Goal: Task Accomplishment & Management: Manage account settings

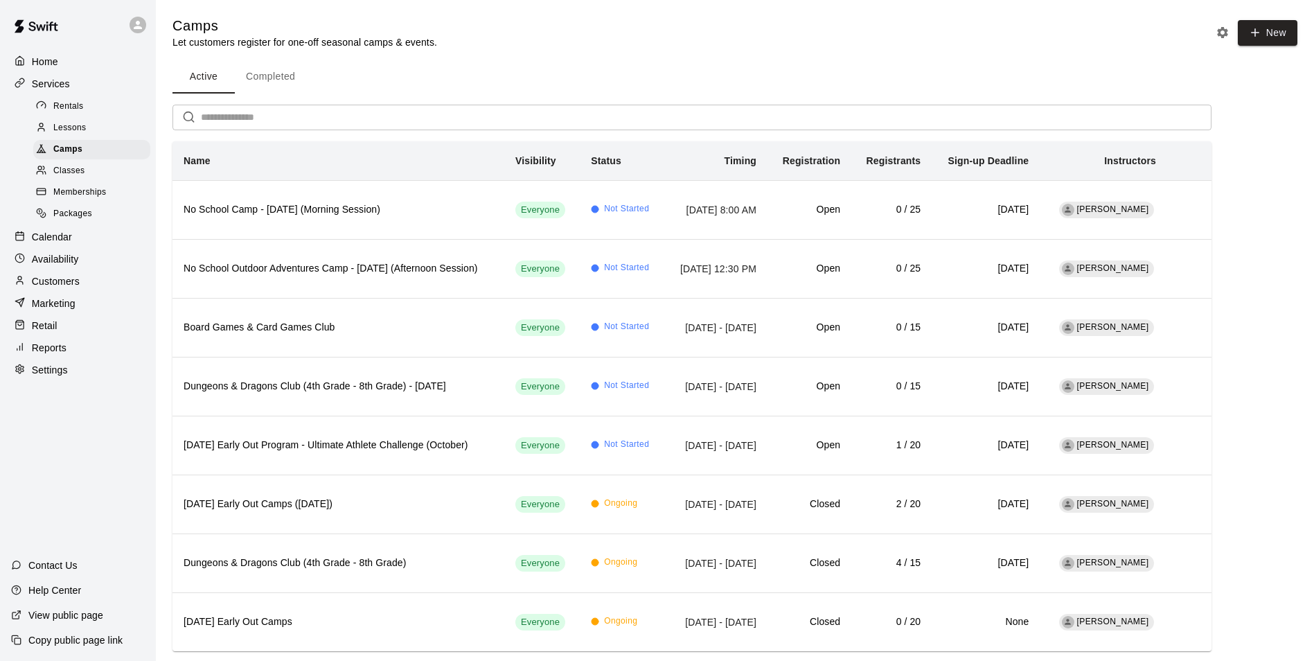
click at [46, 325] on div "Retail" at bounding box center [78, 325] width 134 height 21
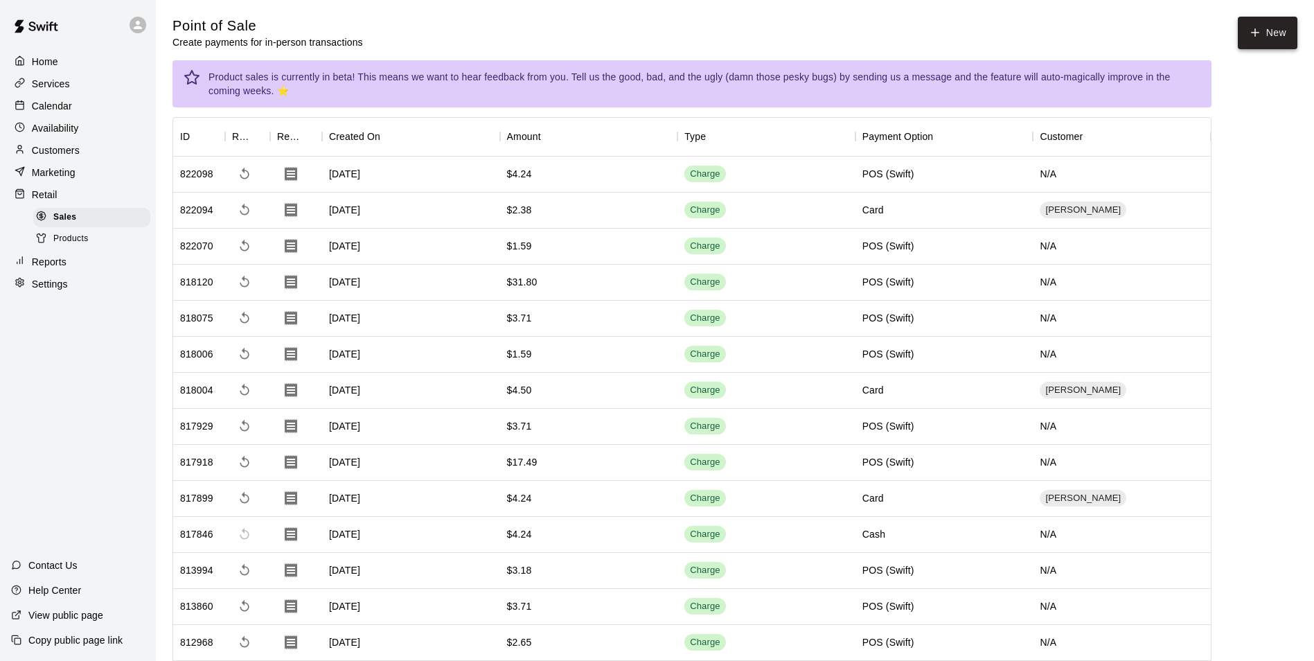
click at [1269, 33] on button "New" at bounding box center [1267, 33] width 60 height 33
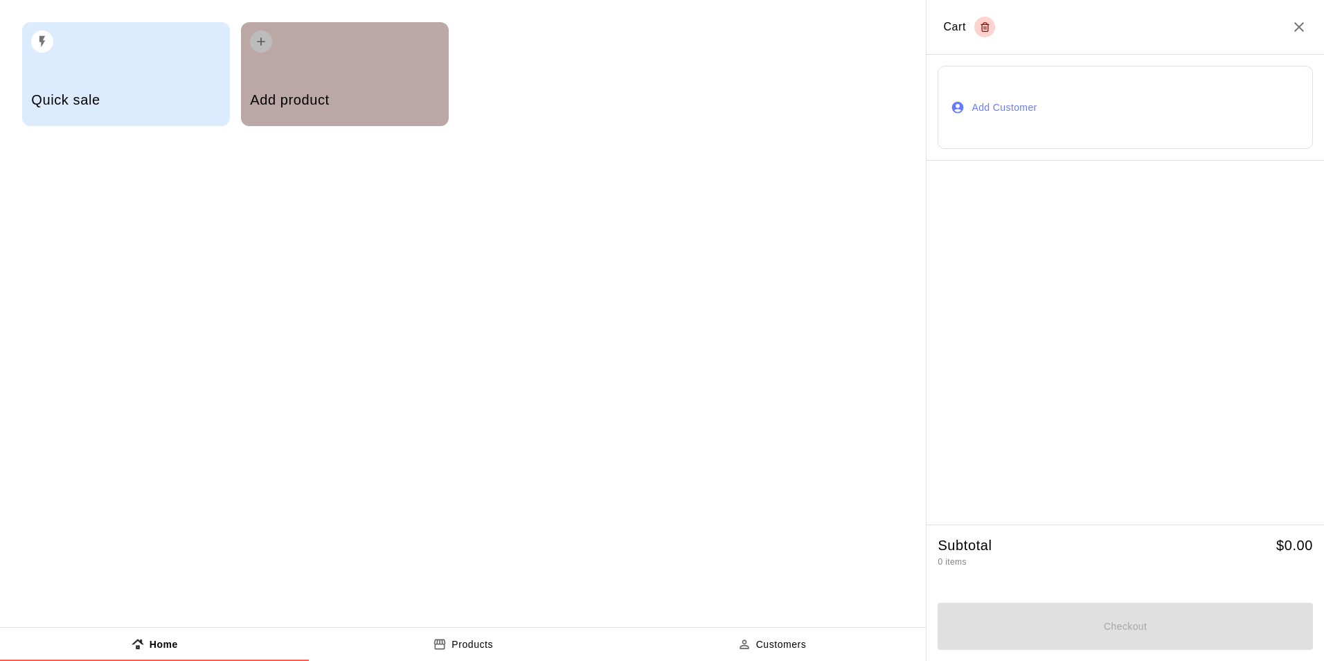
click at [275, 69] on div "Add product" at bounding box center [345, 74] width 208 height 104
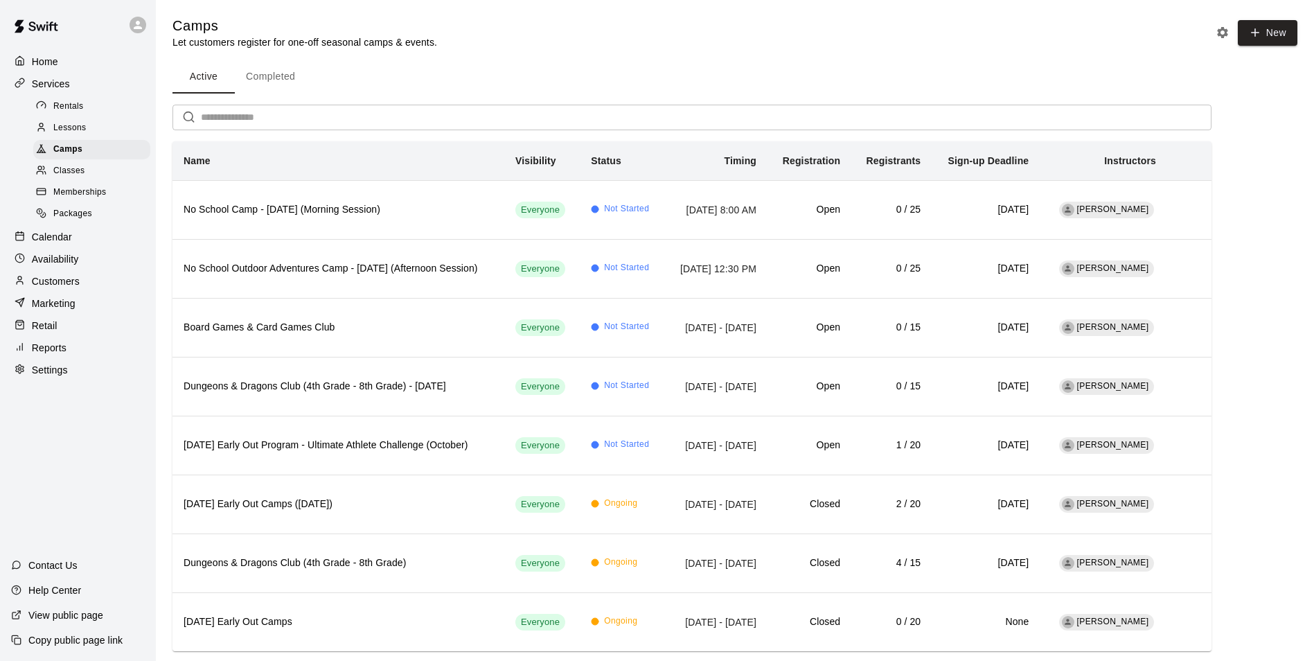
click at [54, 331] on p "Retail" at bounding box center [45, 326] width 26 height 14
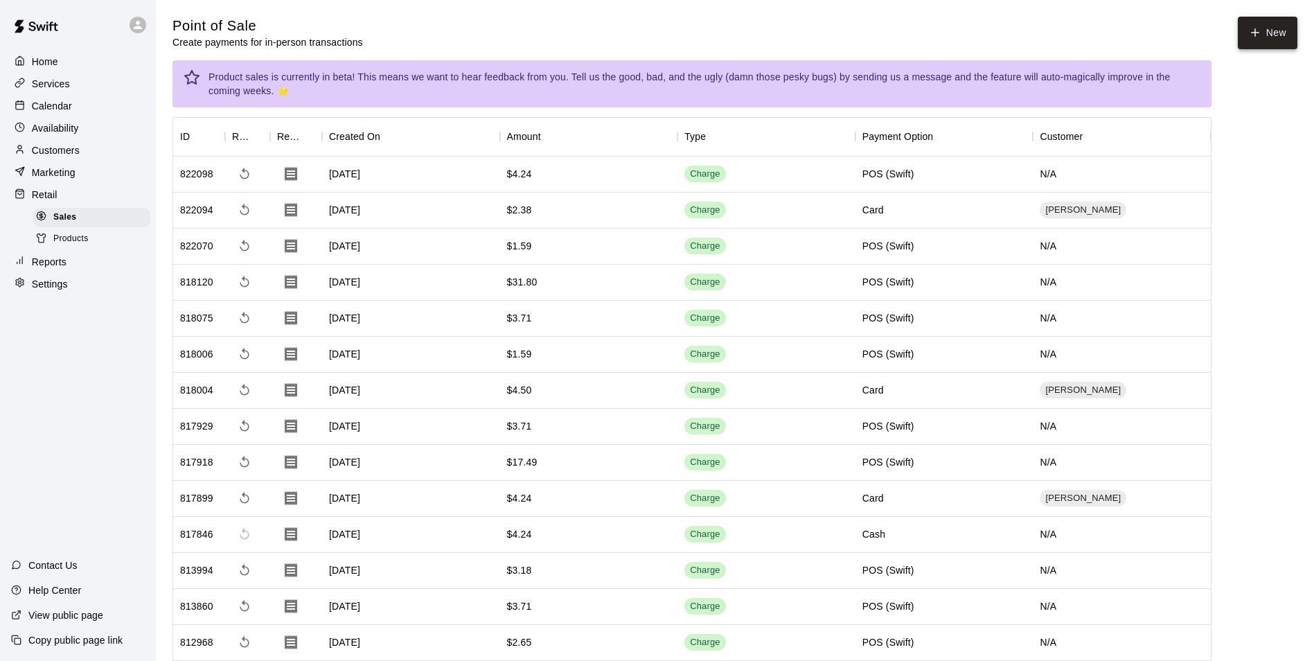
click at [1263, 39] on button "New" at bounding box center [1267, 33] width 60 height 33
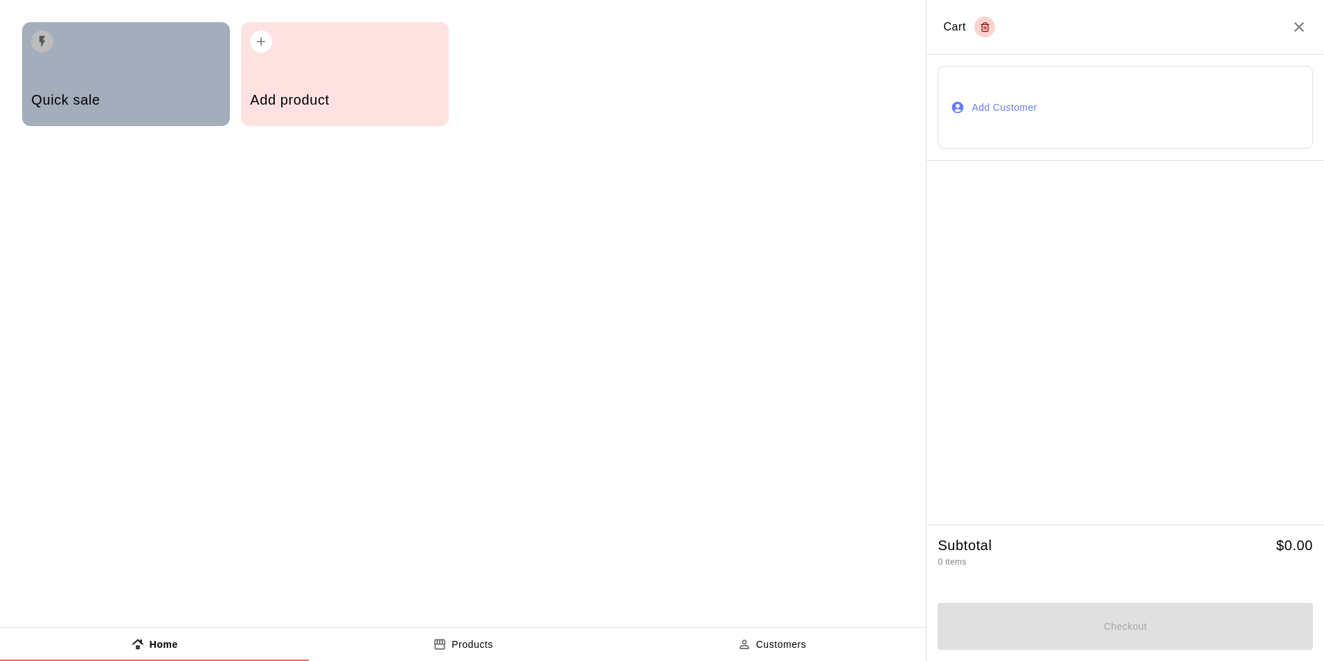
click at [100, 70] on div "Quick sale" at bounding box center [126, 74] width 208 height 104
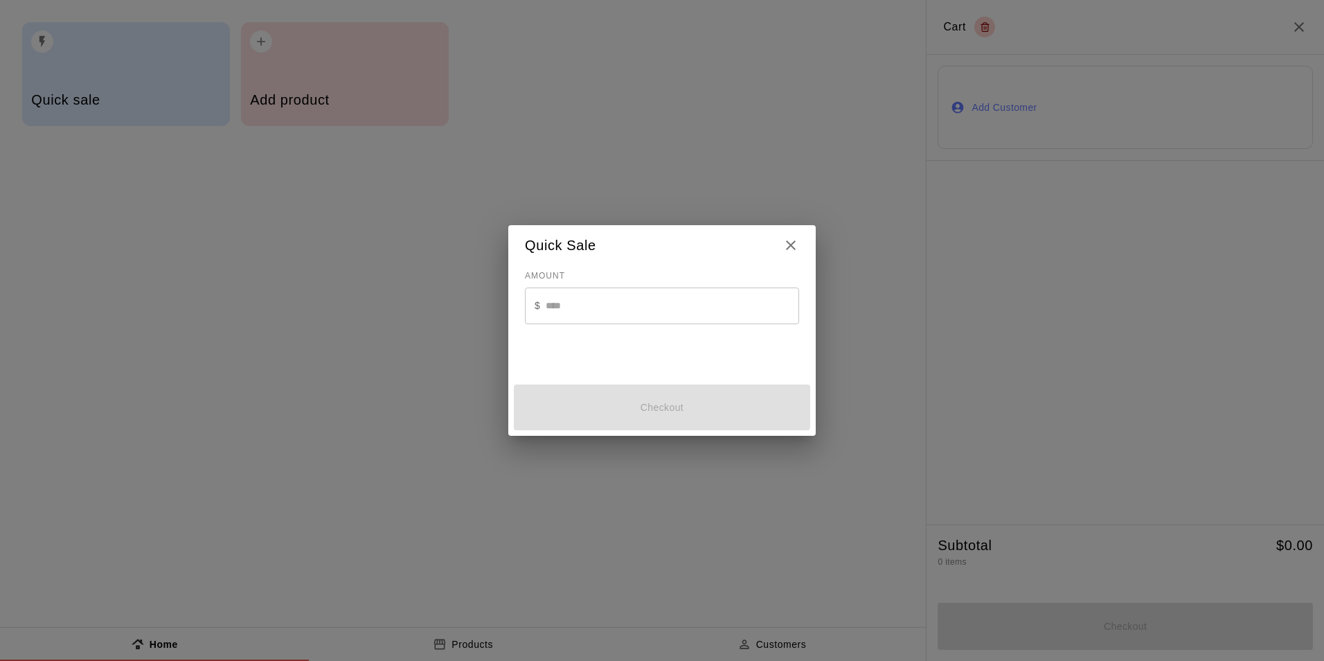
click at [659, 312] on input "text" at bounding box center [672, 305] width 253 height 37
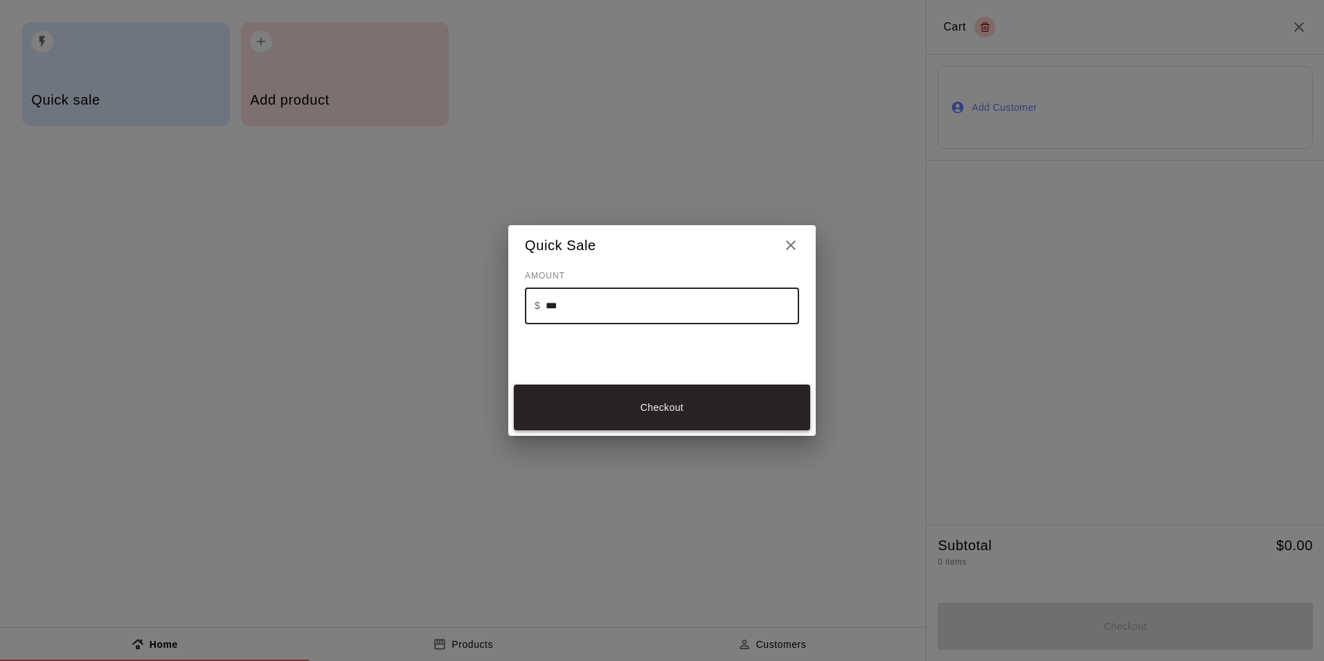
type input "***"
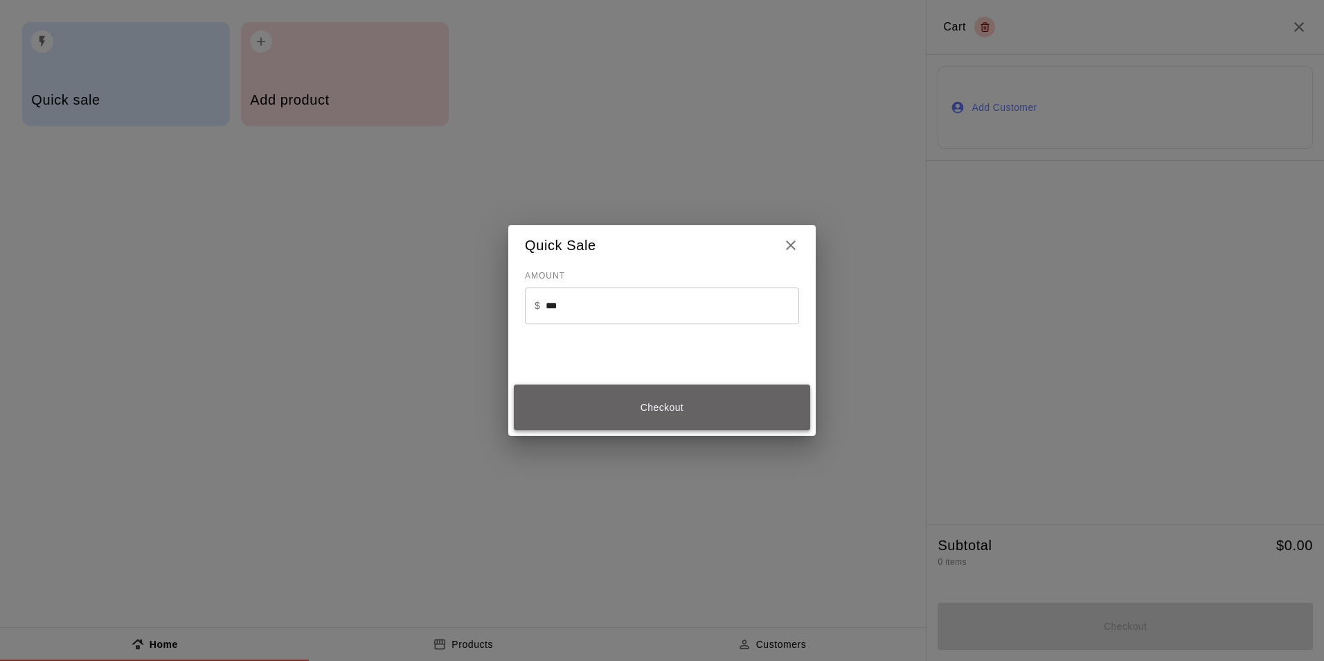
click at [704, 405] on button "Checkout" at bounding box center [662, 407] width 296 height 46
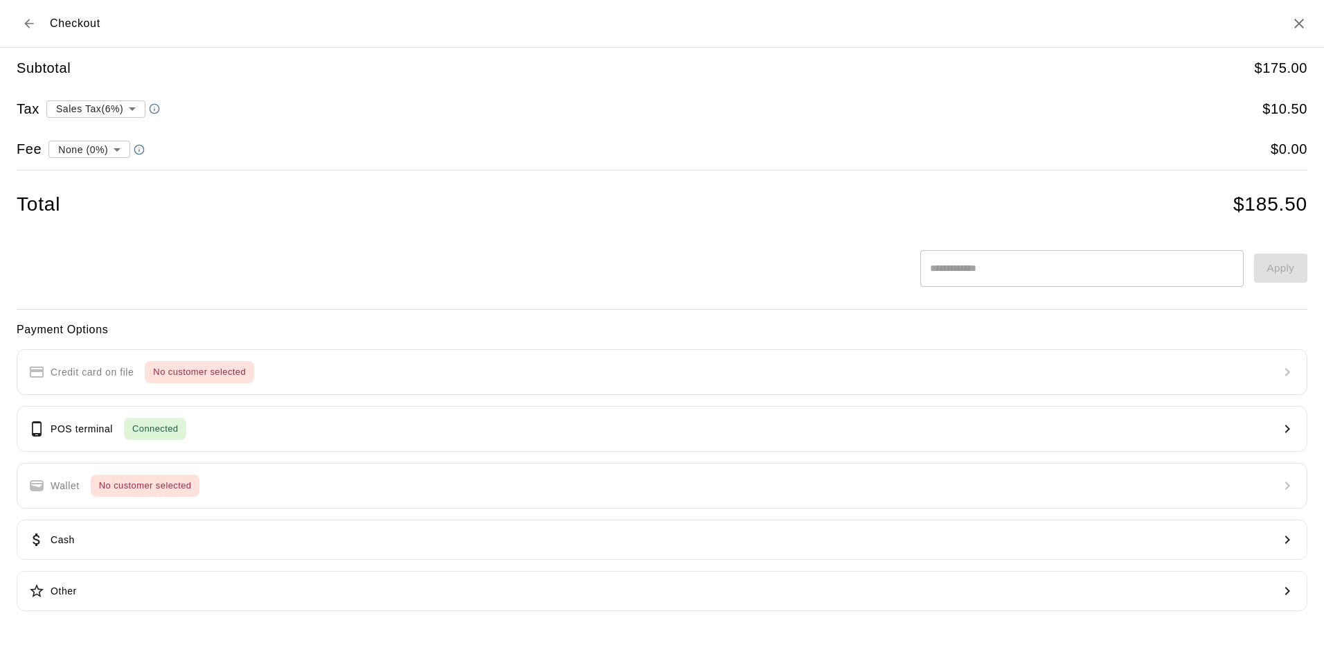
click at [117, 156] on li "Sales Tax ( 6 %)" at bounding box center [97, 157] width 100 height 23
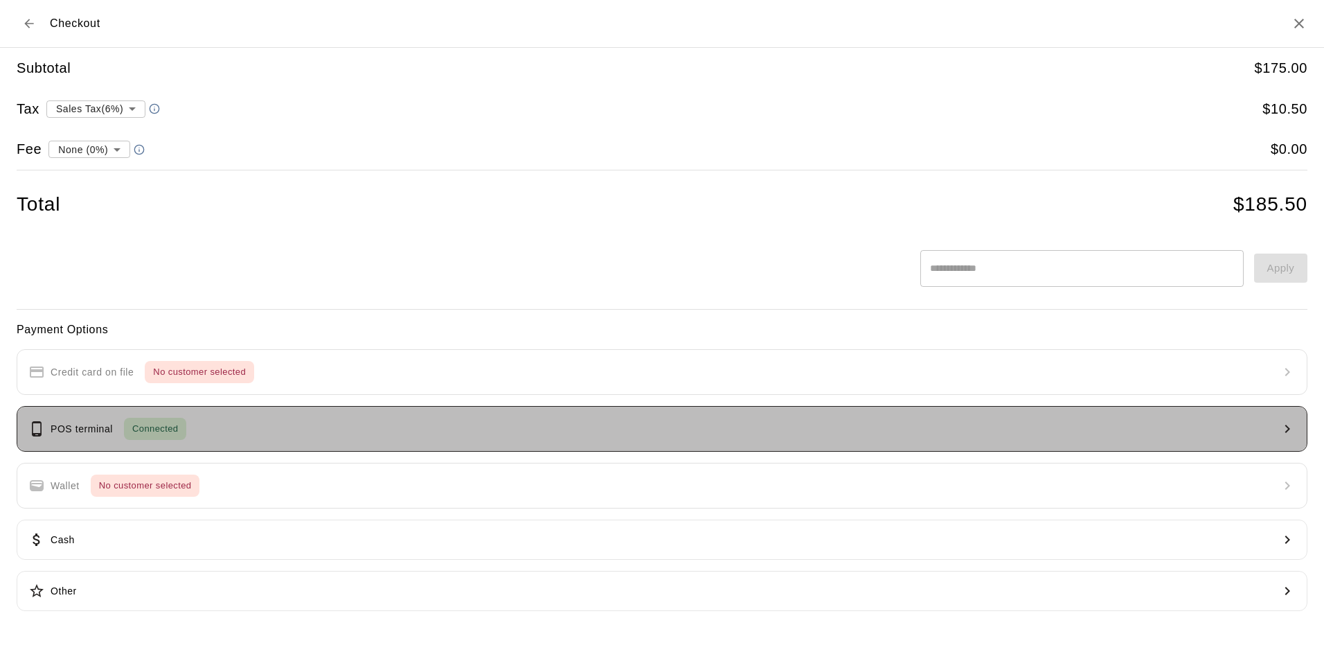
click at [155, 427] on span "Connected" at bounding box center [155, 429] width 62 height 16
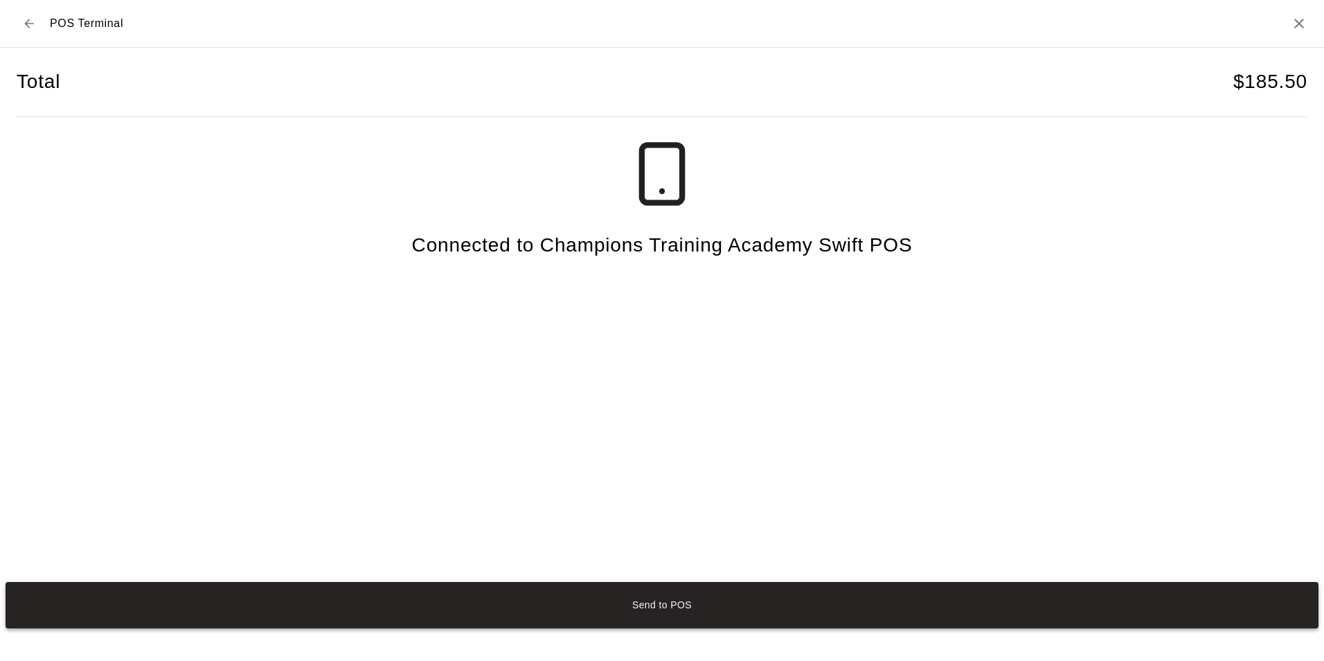
click at [656, 614] on button "Send to POS" at bounding box center [662, 605] width 1313 height 46
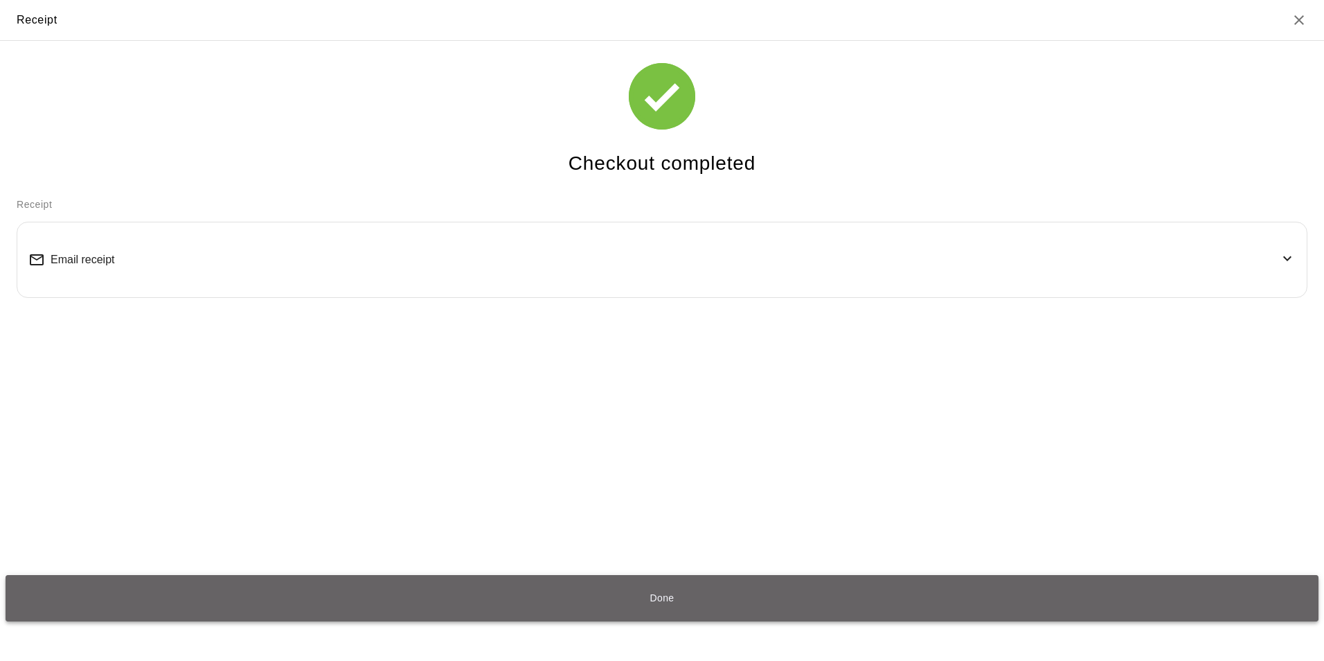
click at [722, 598] on button "Done" at bounding box center [662, 598] width 1313 height 46
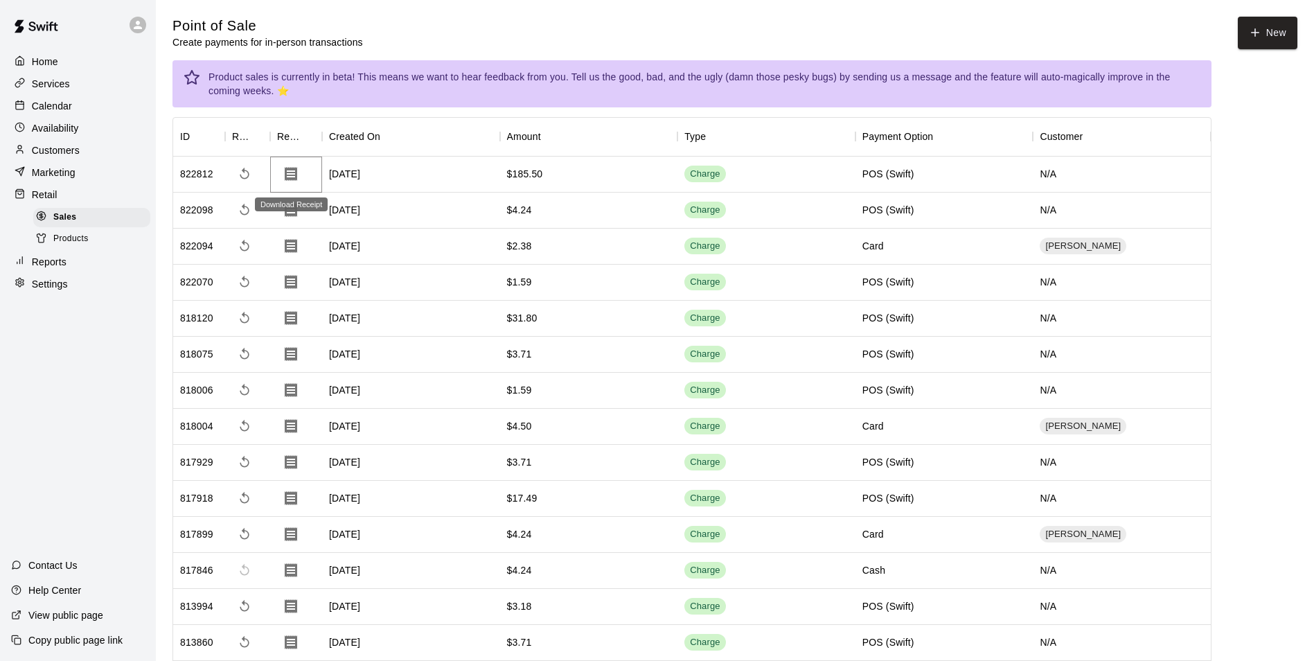
click at [289, 175] on icon "Download Receipt" at bounding box center [291, 174] width 12 height 14
click at [48, 269] on p "Reports" at bounding box center [49, 262] width 35 height 14
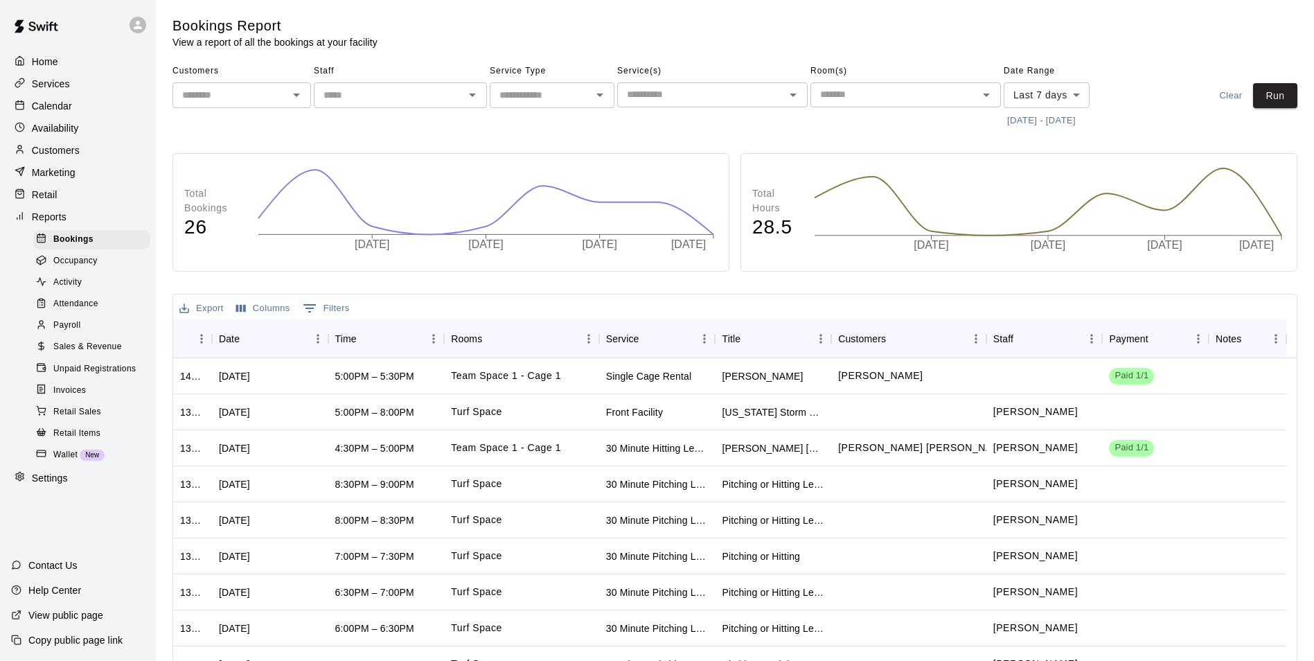
click at [80, 354] on span "Sales & Revenue" at bounding box center [87, 347] width 69 height 14
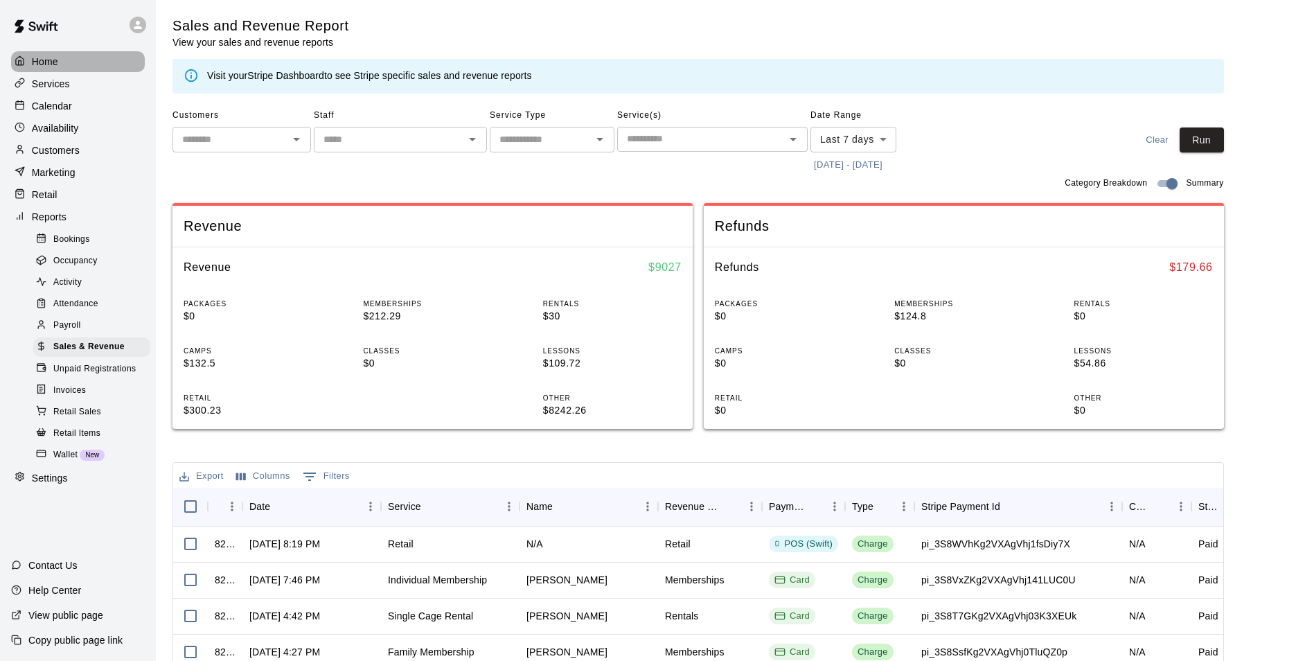
click at [39, 57] on p "Home" at bounding box center [45, 62] width 26 height 14
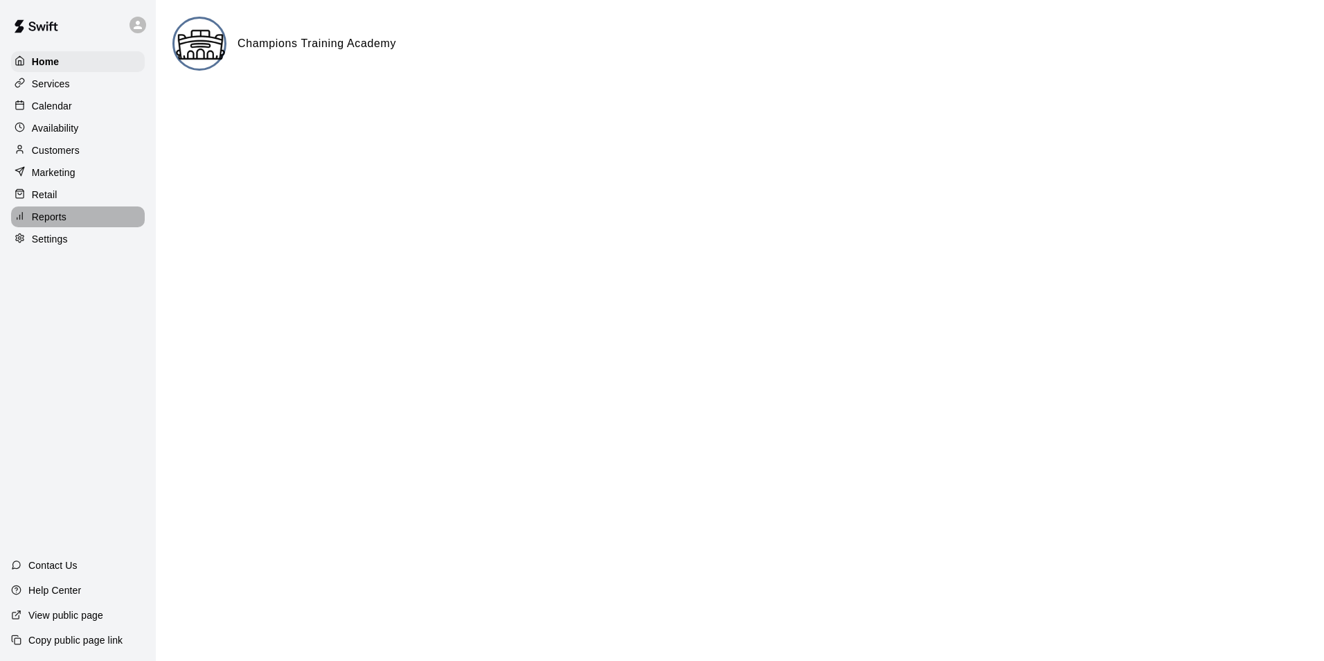
click at [39, 219] on p "Reports" at bounding box center [49, 217] width 35 height 14
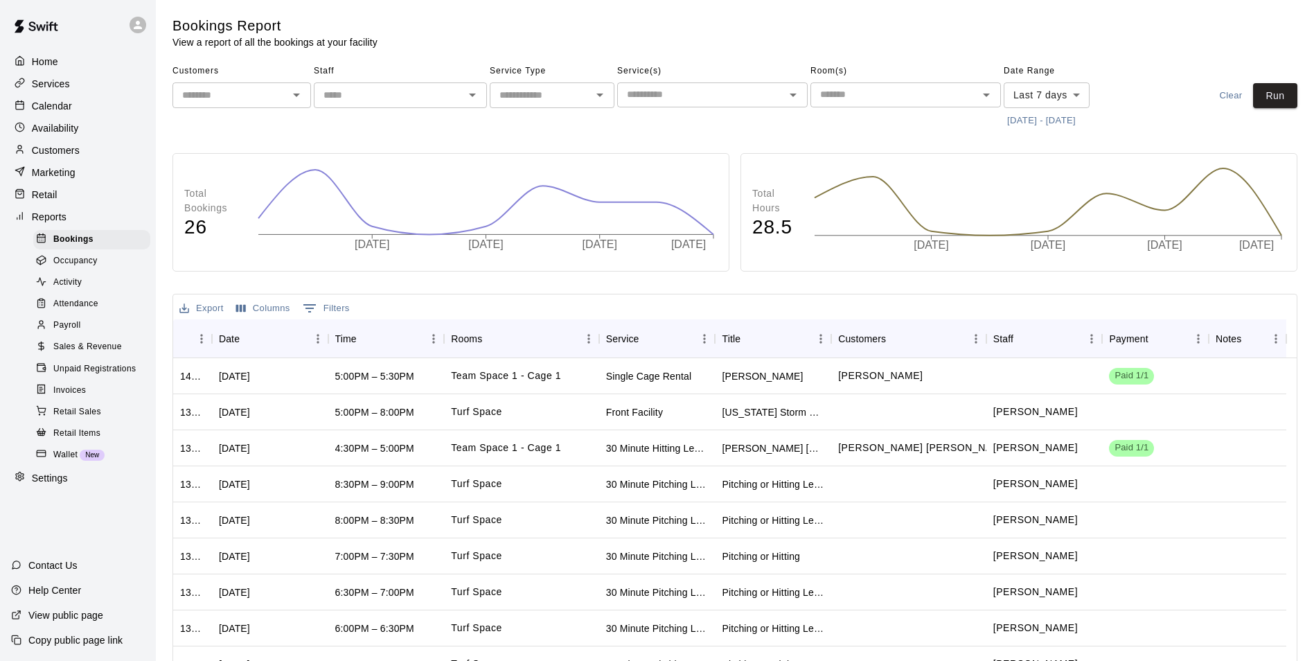
click at [84, 292] on div "Activity" at bounding box center [91, 282] width 117 height 19
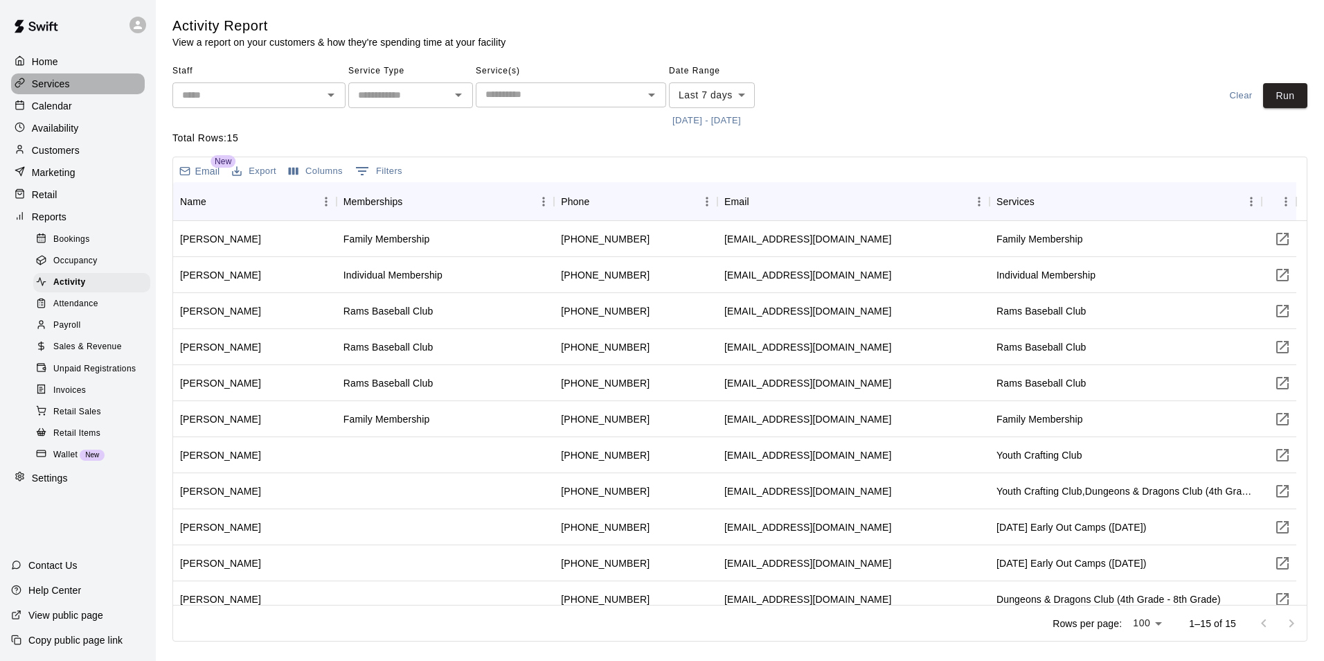
click at [43, 83] on p "Services" at bounding box center [51, 84] width 38 height 14
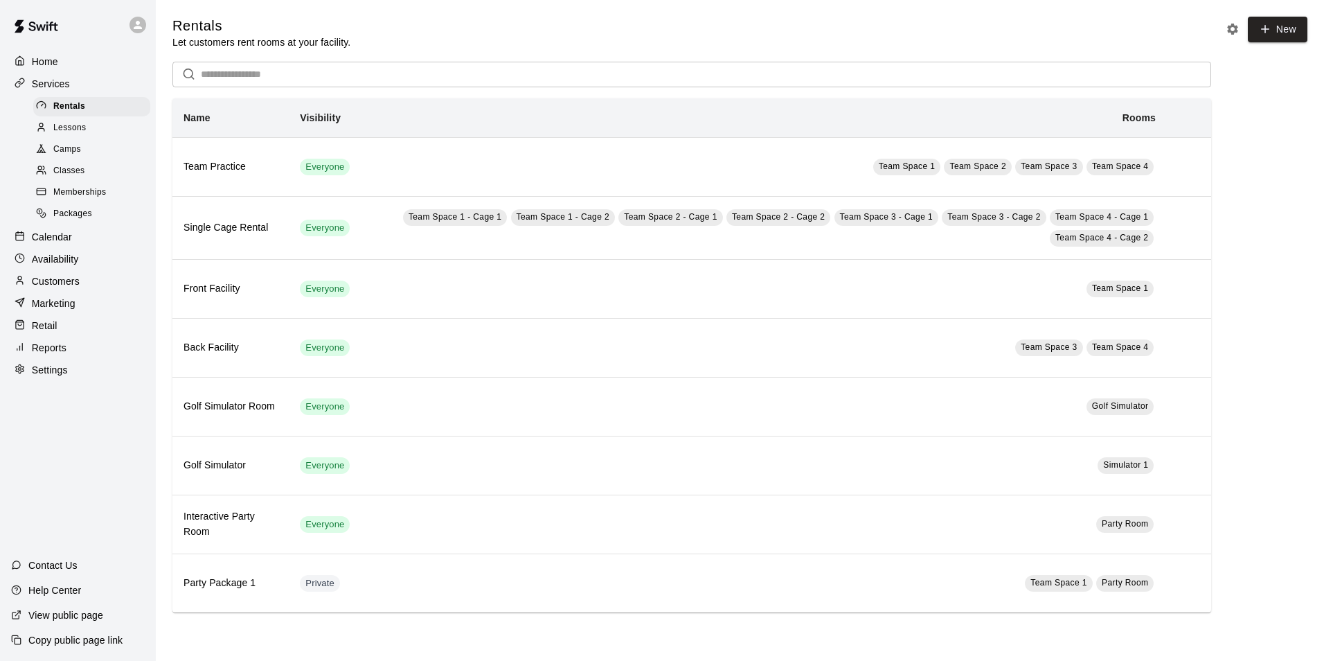
click at [73, 199] on span "Memberships" at bounding box center [79, 193] width 53 height 14
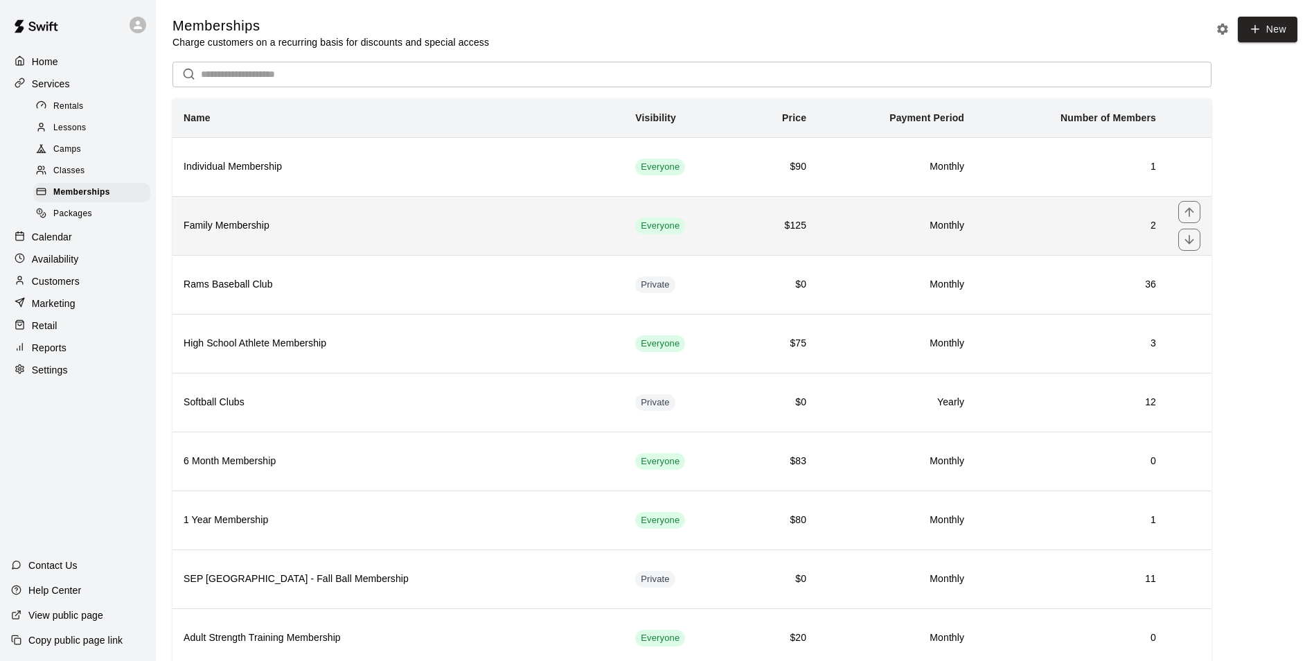
click at [305, 233] on h6 "Family Membership" at bounding box center [397, 225] width 429 height 15
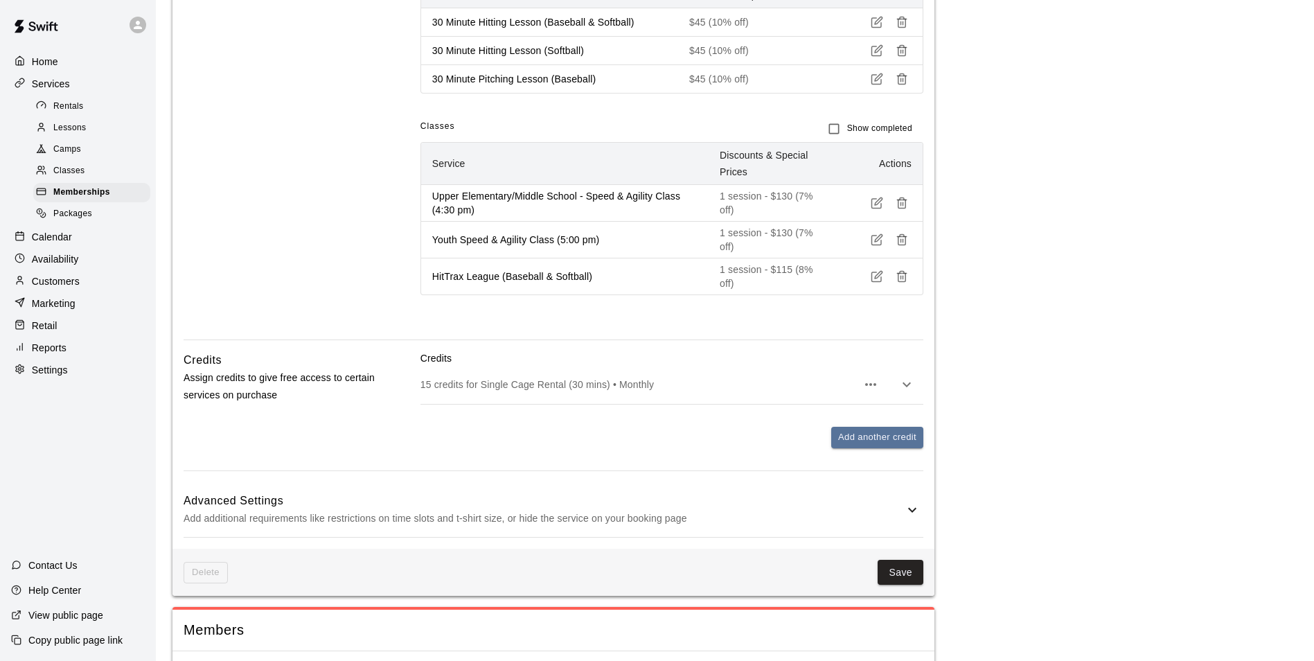
scroll to position [623, 0]
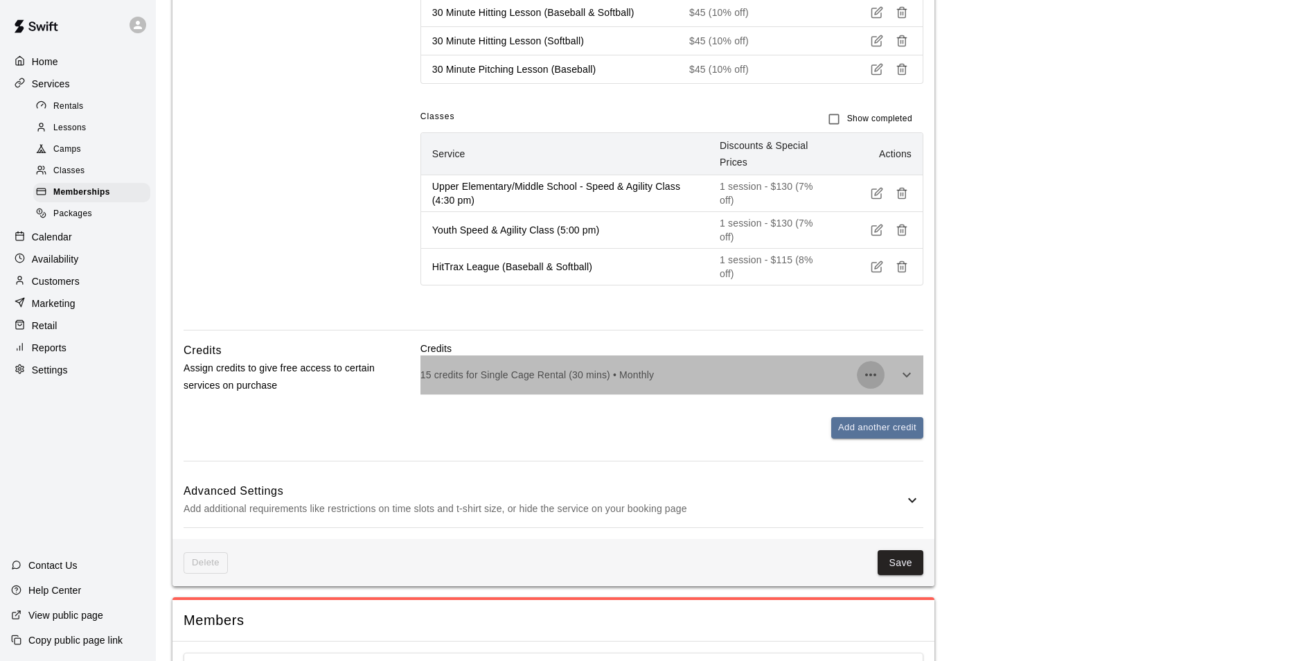
click at [862, 373] on icon "button" at bounding box center [870, 374] width 17 height 17
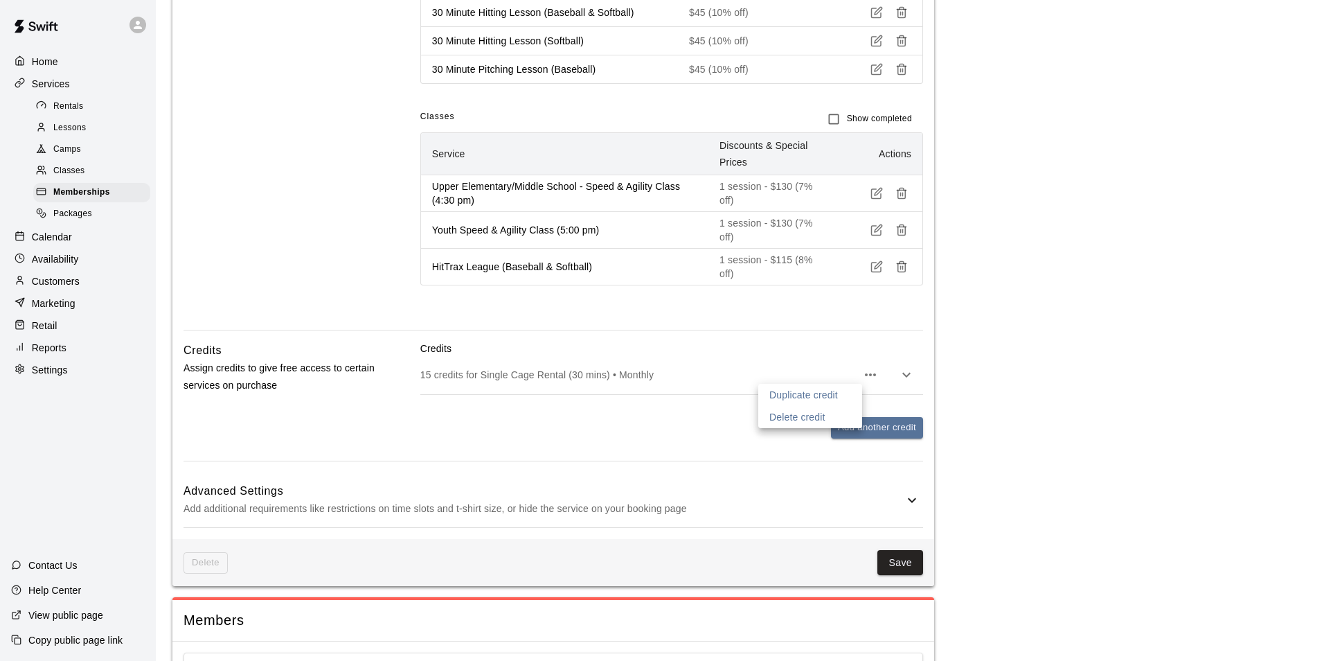
click at [764, 366] on div at bounding box center [662, 330] width 1324 height 661
click at [906, 373] on icon "button" at bounding box center [906, 374] width 17 height 17
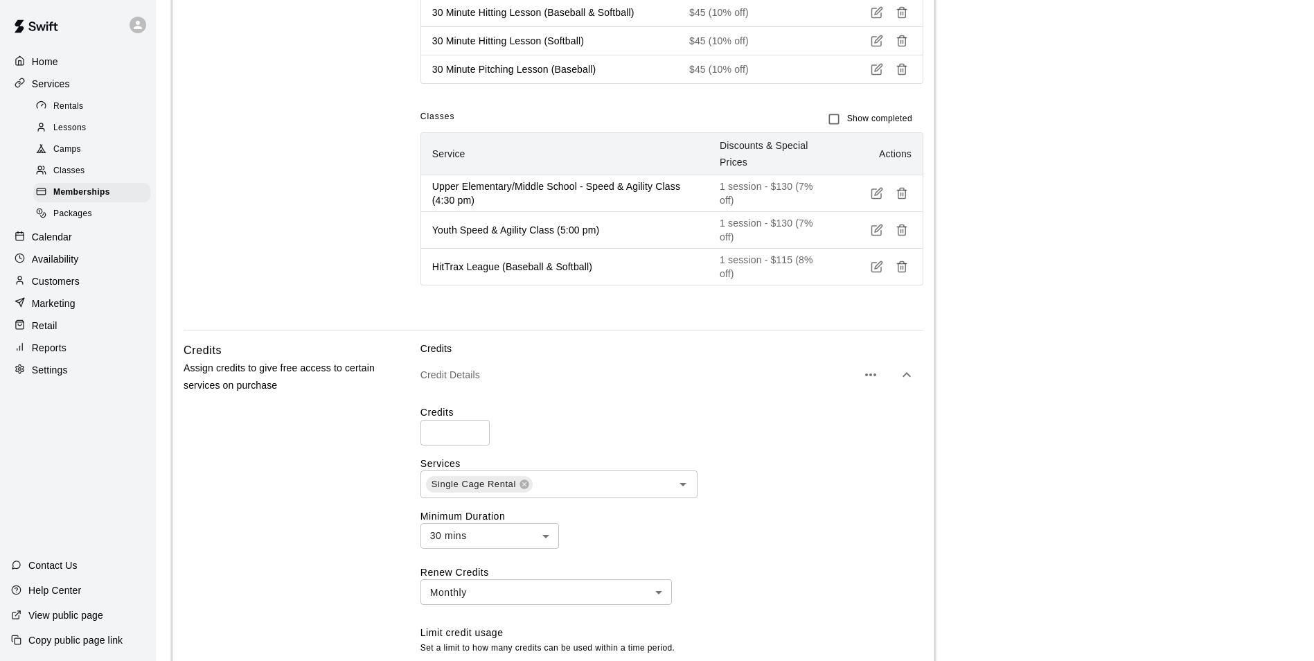
click at [437, 437] on input "**" at bounding box center [454, 433] width 69 height 26
click at [441, 437] on input "**" at bounding box center [454, 433] width 69 height 26
type input "**"
click at [588, 418] on label "Credits" at bounding box center [671, 412] width 503 height 14
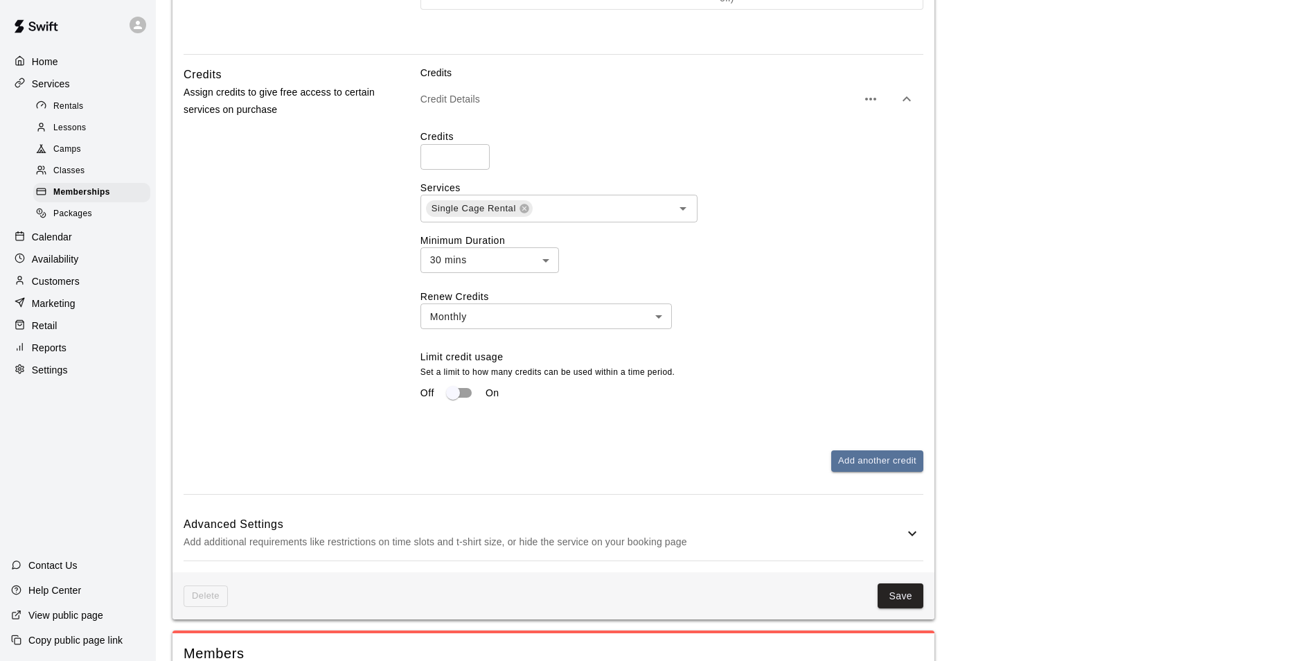
scroll to position [900, 0]
click at [881, 600] on button "Save" at bounding box center [900, 595] width 46 height 26
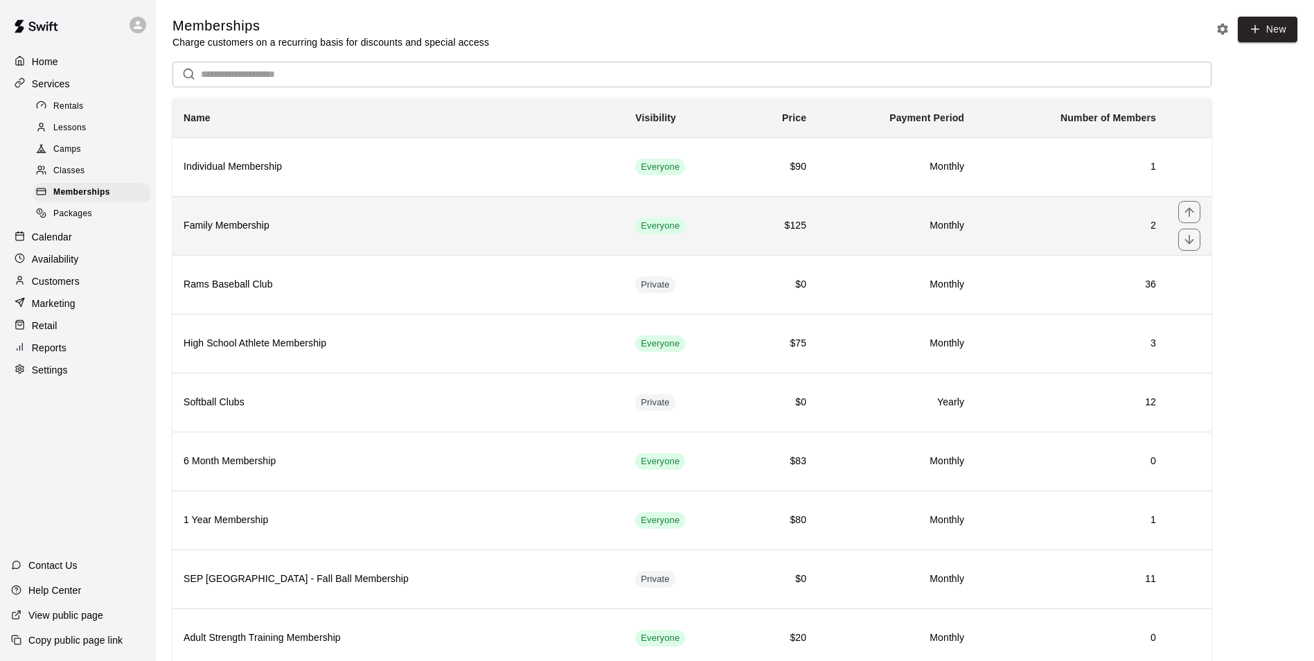
click at [213, 224] on h6 "Family Membership" at bounding box center [397, 225] width 429 height 15
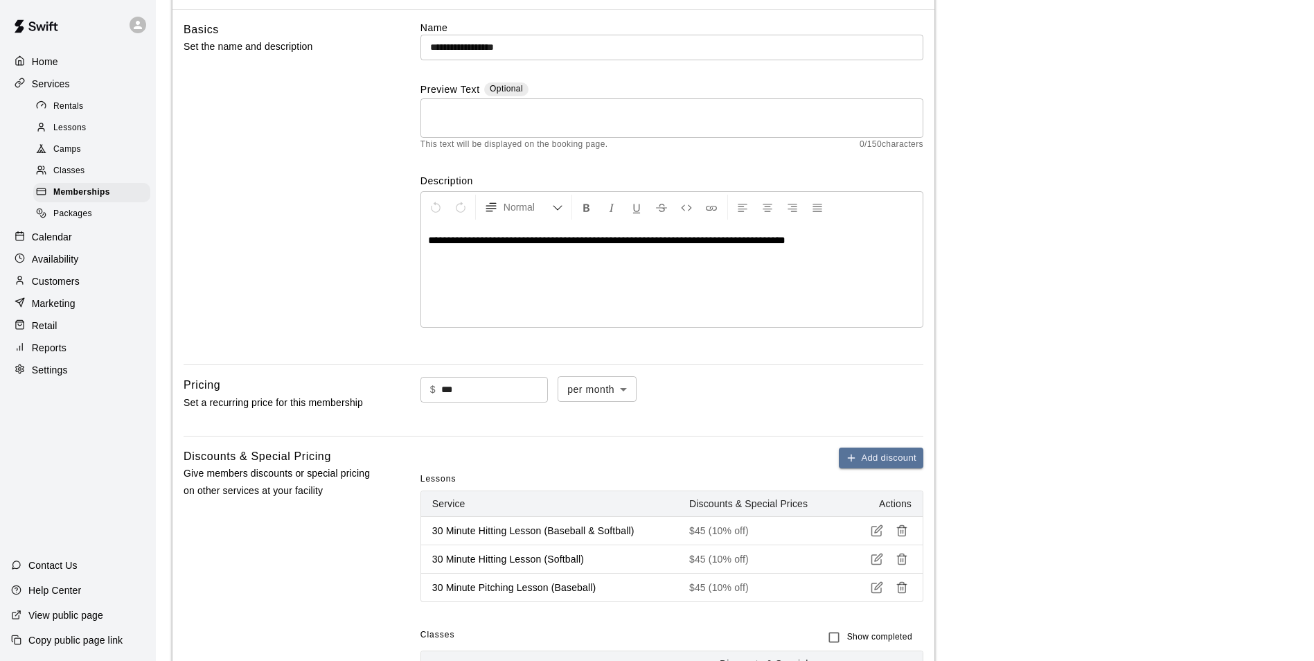
scroll to position [138, 0]
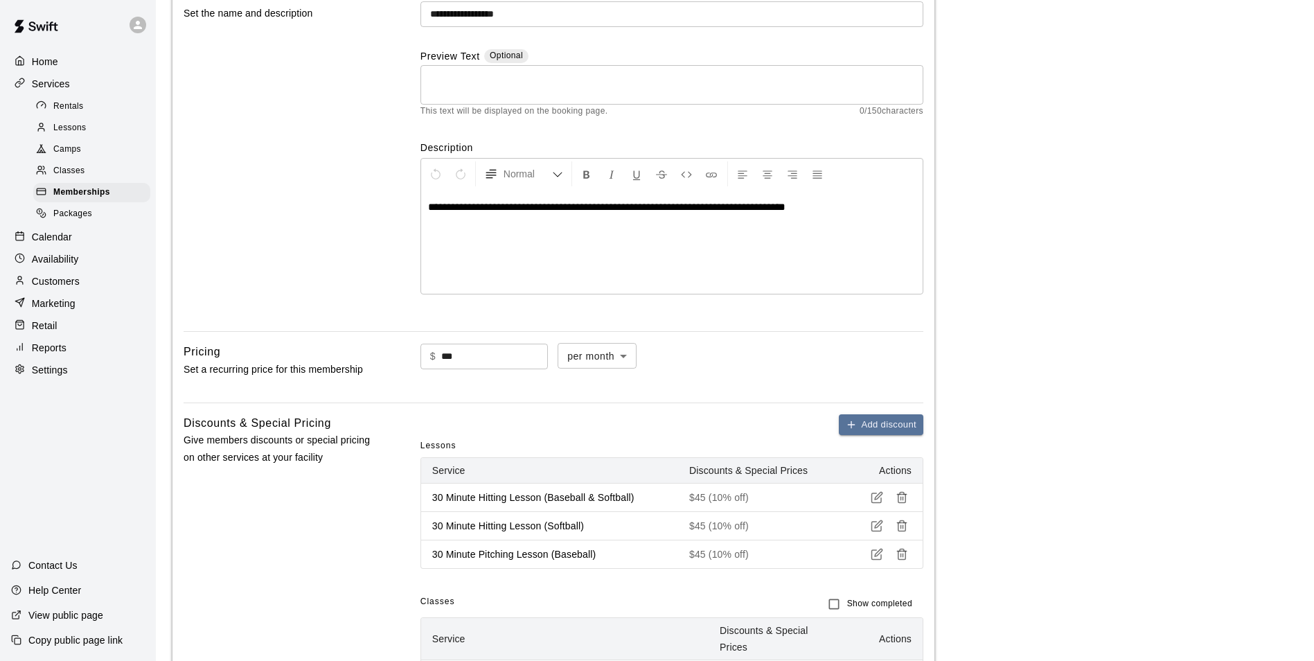
click at [737, 210] on span "**********" at bounding box center [606, 206] width 357 height 10
click at [757, 233] on div "**********" at bounding box center [671, 242] width 501 height 104
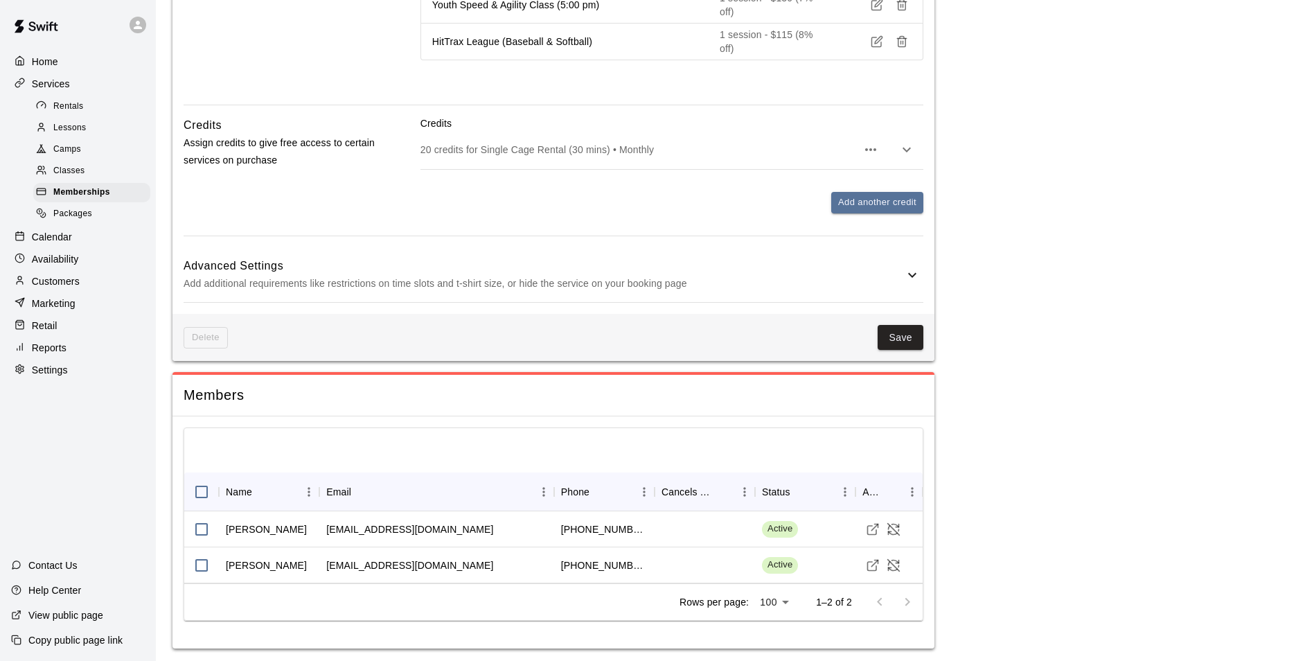
scroll to position [852, 0]
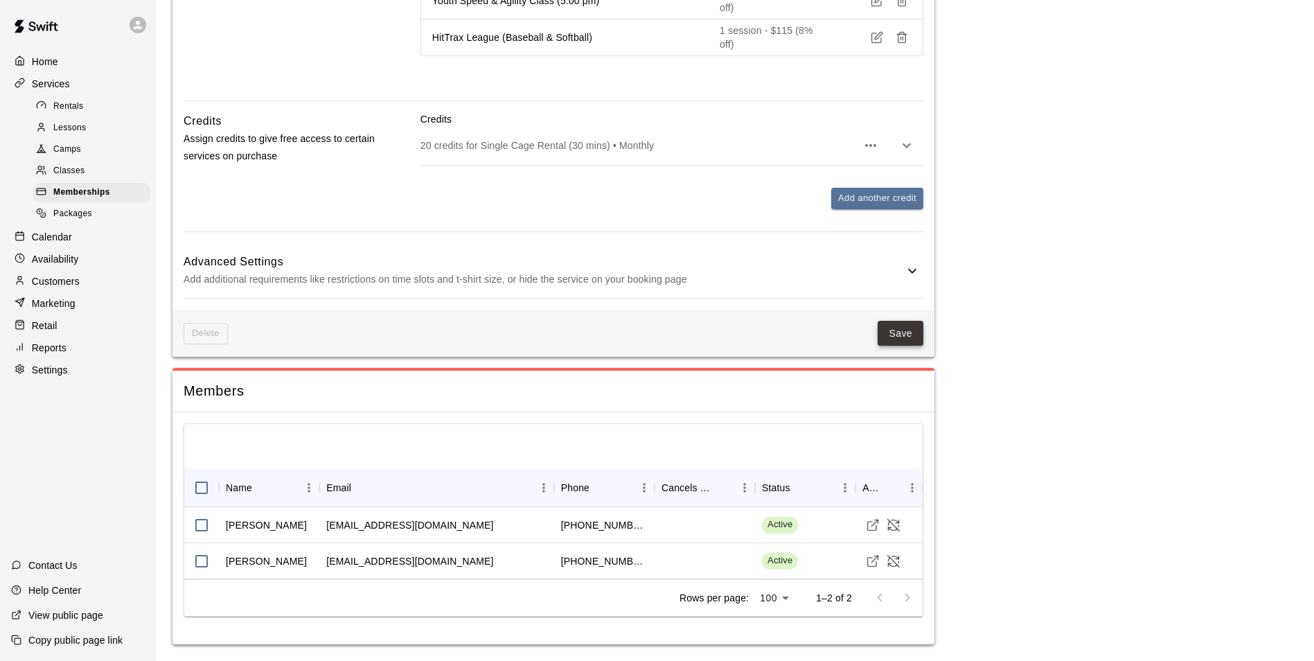
click at [893, 345] on button "Save" at bounding box center [900, 334] width 46 height 26
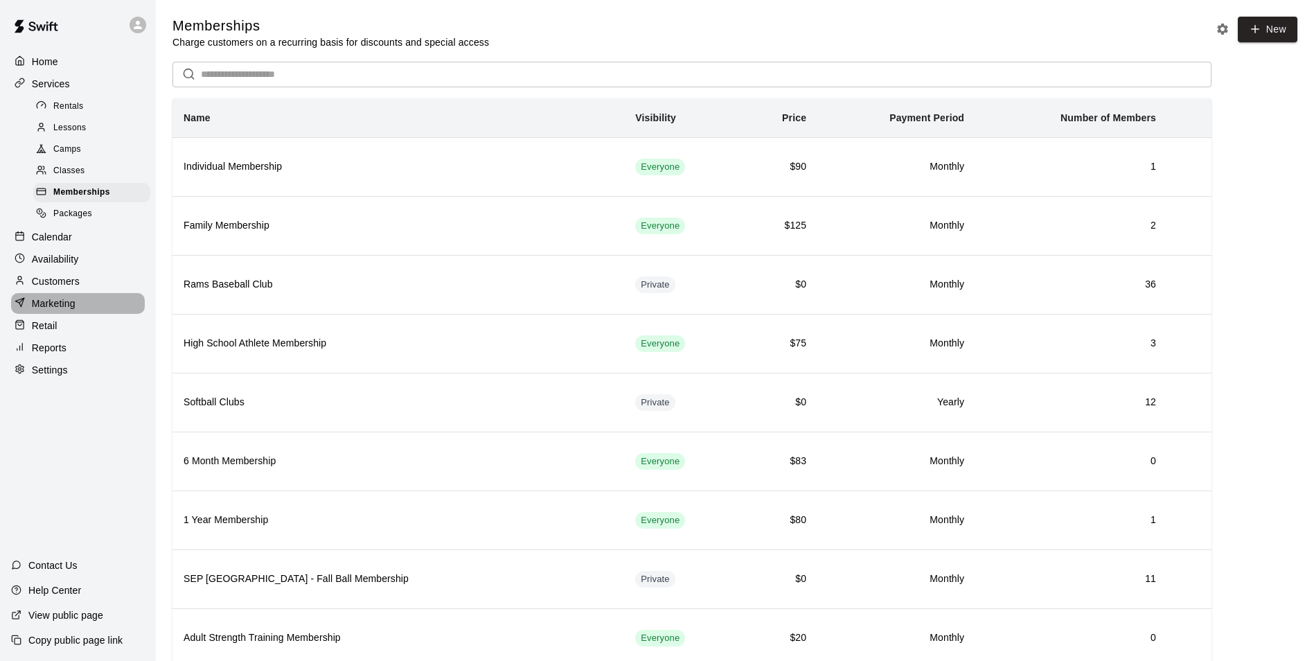
click at [58, 314] on div "Marketing" at bounding box center [78, 303] width 134 height 21
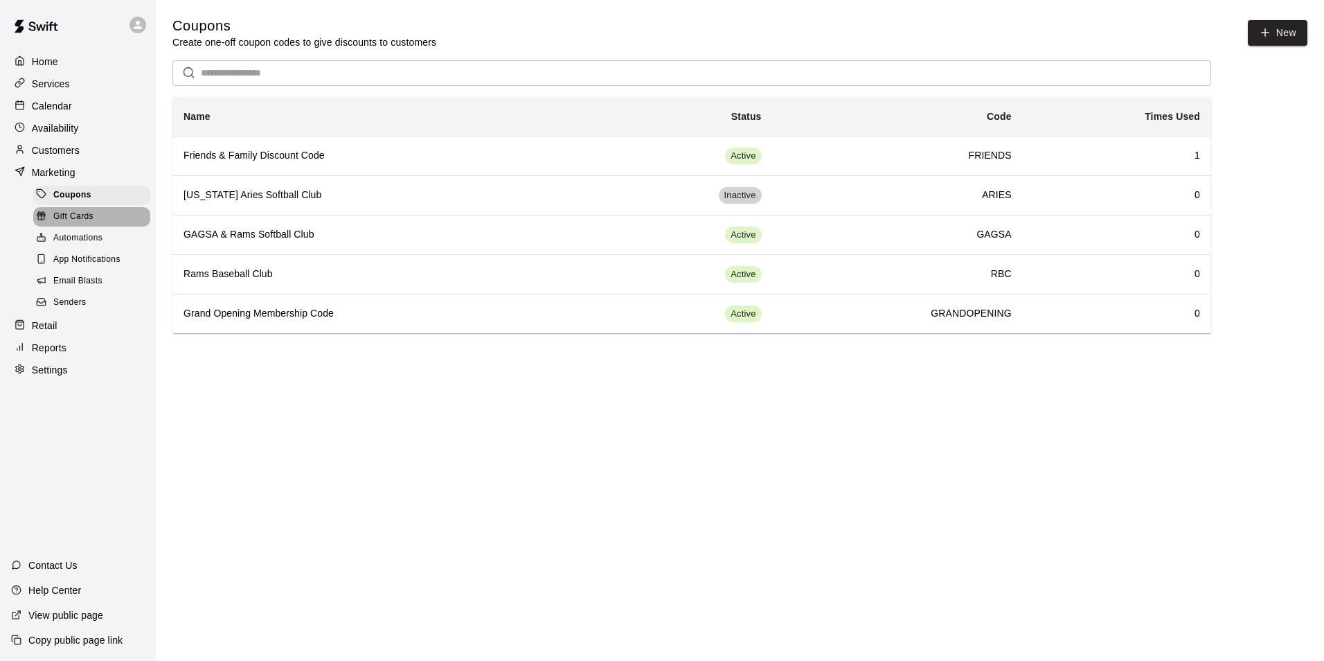
click at [84, 219] on span "Gift Cards" at bounding box center [73, 217] width 40 height 14
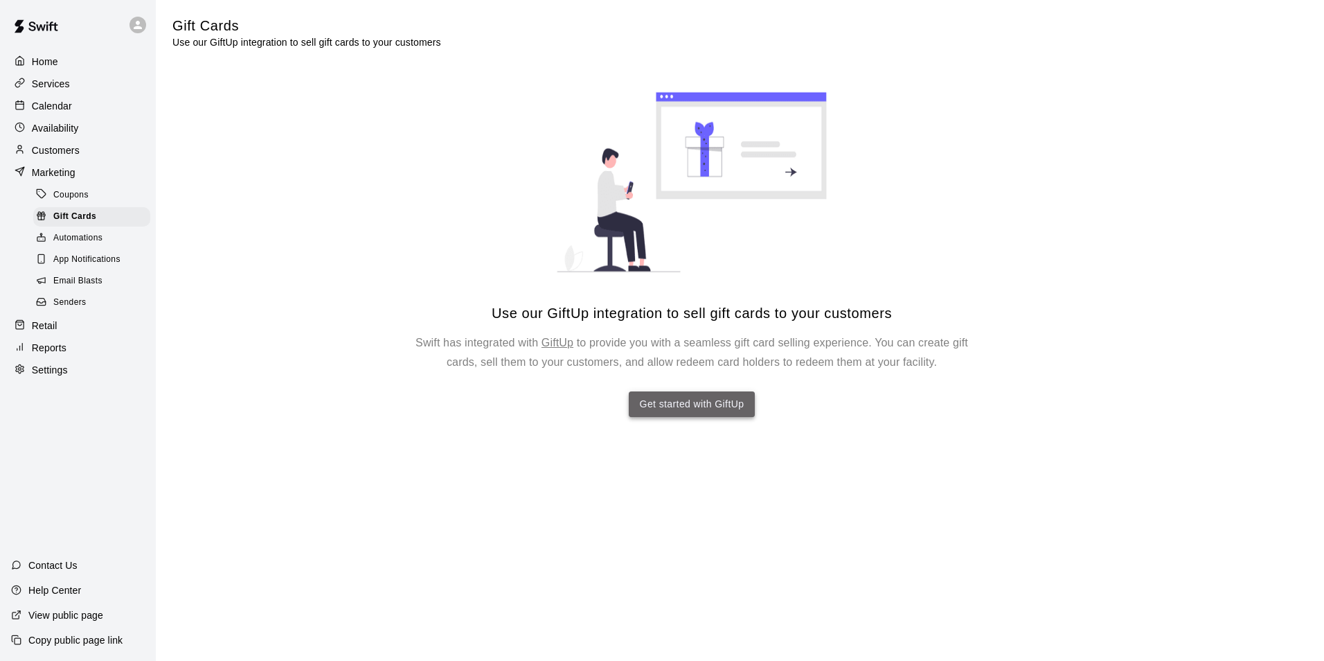
click at [666, 404] on link "Get started with GiftUp" at bounding box center [692, 403] width 105 height 17
click at [92, 201] on div "Coupons" at bounding box center [91, 195] width 117 height 19
